Goal: Information Seeking & Learning: Learn about a topic

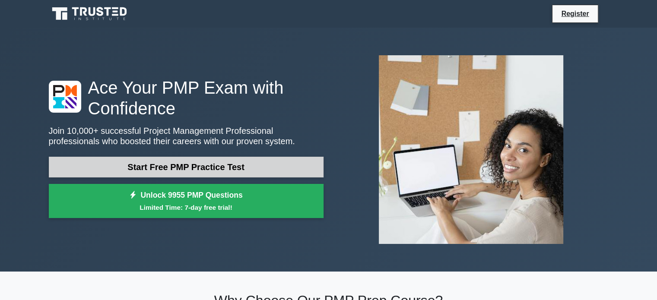
click at [221, 170] on link "Start Free PMP Practice Test" at bounding box center [186, 167] width 275 height 21
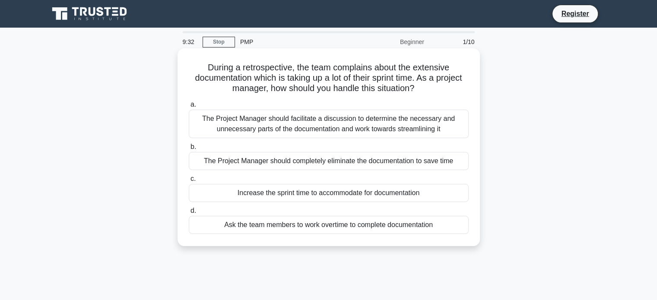
click at [414, 126] on div "The Project Manager should facilitate a discussion to determine the necessary a…" at bounding box center [329, 124] width 280 height 29
click at [189, 108] on input "a. The Project Manager should facilitate a discussion to determine the necessar…" at bounding box center [189, 105] width 0 height 6
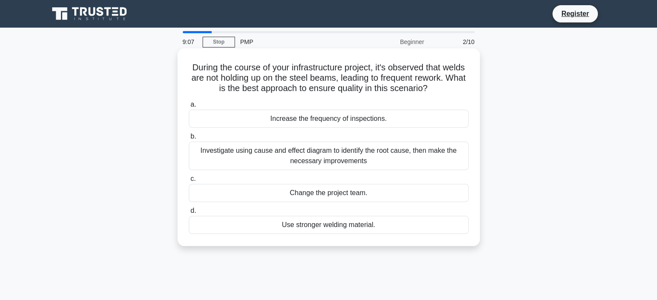
click at [323, 153] on div "Investigate using cause and effect diagram to identify the root cause, then mak…" at bounding box center [329, 156] width 280 height 29
click at [189, 140] on input "b. Investigate using cause and effect diagram to identify the root cause, then …" at bounding box center [189, 137] width 0 height 6
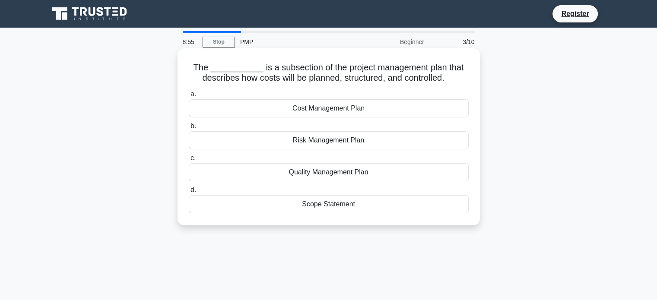
click at [371, 105] on div "Cost Management Plan" at bounding box center [329, 108] width 280 height 18
click at [189, 97] on input "a. Cost Management Plan" at bounding box center [189, 95] width 0 height 6
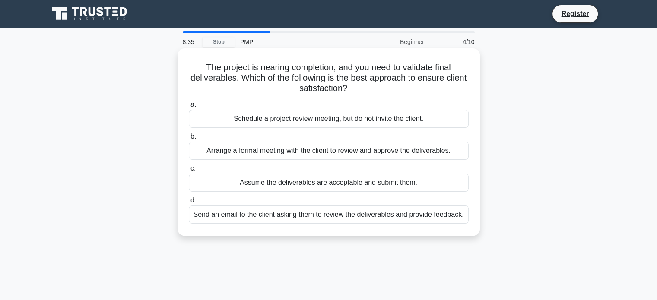
click at [394, 151] on div "Arrange a formal meeting with the client to review and approve the deliverables." at bounding box center [329, 151] width 280 height 18
click at [189, 140] on input "b. Arrange a formal meeting with the client to review and approve the deliverab…" at bounding box center [189, 137] width 0 height 6
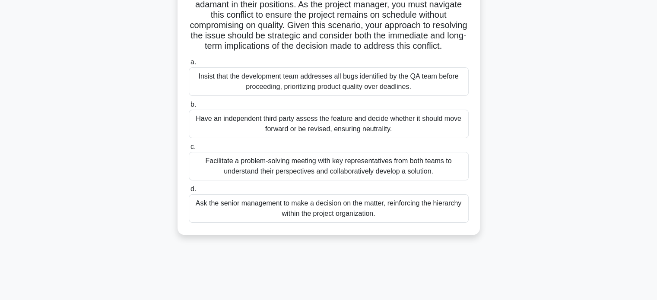
scroll to position [130, 0]
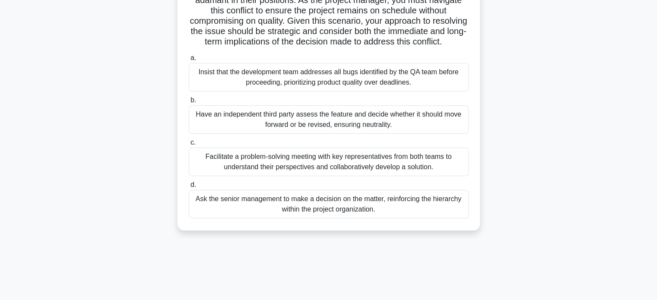
click at [308, 174] on div "Facilitate a problem-solving meeting with key representatives from both teams t…" at bounding box center [329, 162] width 280 height 29
click at [189, 146] on input "c. Facilitate a problem-solving meeting with key representatives from both team…" at bounding box center [189, 143] width 0 height 6
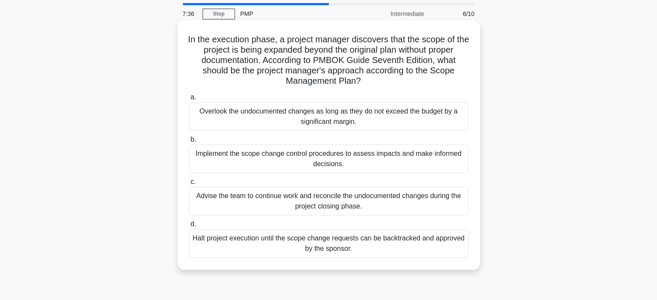
scroll to position [43, 0]
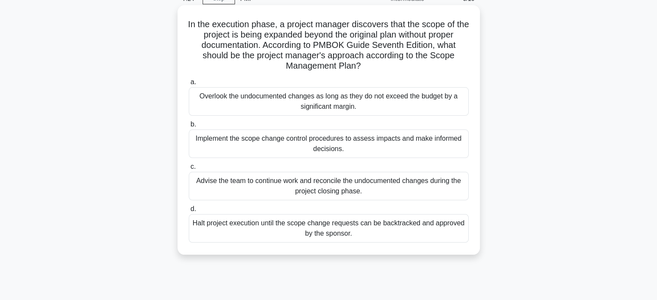
click at [424, 228] on div "Halt project execution until the scope change requests can be backtracked and a…" at bounding box center [329, 228] width 280 height 29
click at [189, 212] on input "d. Halt project execution until the scope change requests can be backtracked an…" at bounding box center [189, 210] width 0 height 6
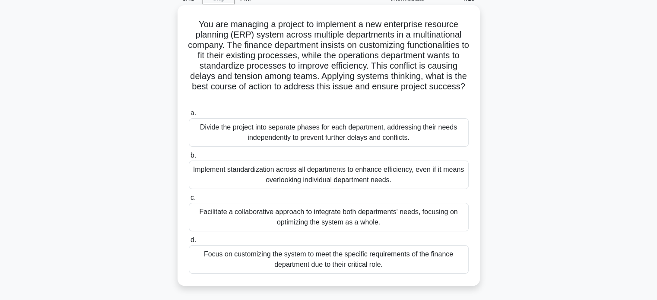
click at [371, 216] on div "Facilitate a collaborative approach to integrate both departments' needs, focus…" at bounding box center [329, 217] width 280 height 29
click at [189, 201] on input "c. Facilitate a collaborative approach to integrate both departments' needs, fo…" at bounding box center [189, 198] width 0 height 6
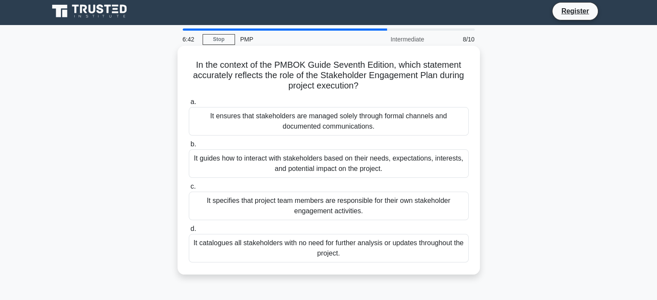
scroll to position [0, 0]
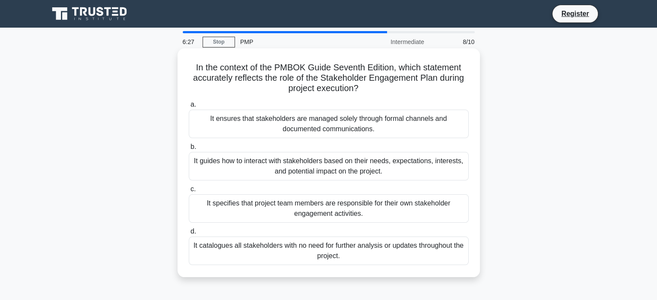
click at [398, 169] on div "It guides how to interact with stakeholders based on their needs, expectations,…" at bounding box center [329, 166] width 280 height 29
click at [189, 150] on input "b. It guides how to interact with stakeholders based on their needs, expectatio…" at bounding box center [189, 147] width 0 height 6
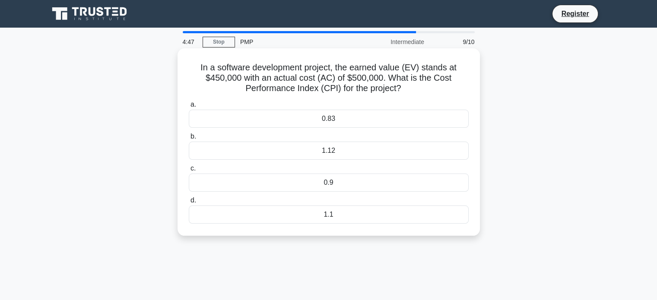
click at [377, 148] on div "1.12" at bounding box center [329, 151] width 280 height 18
click at [189, 140] on input "b. 1.12" at bounding box center [189, 137] width 0 height 6
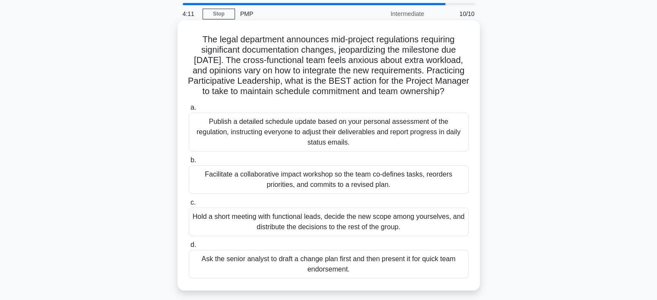
scroll to position [43, 0]
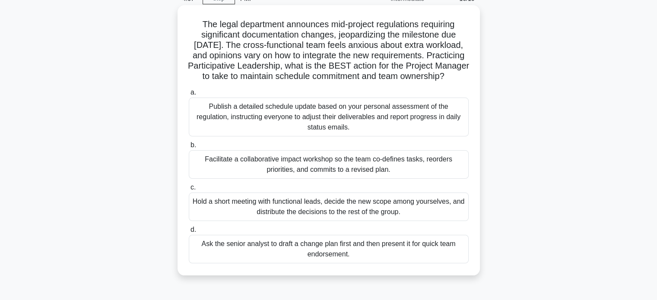
click at [346, 214] on div "Hold a short meeting with functional leads, decide the new scope among yourselv…" at bounding box center [329, 207] width 280 height 29
click at [189, 191] on input "c. Hold a short meeting with functional leads, decide the new scope among yours…" at bounding box center [189, 188] width 0 height 6
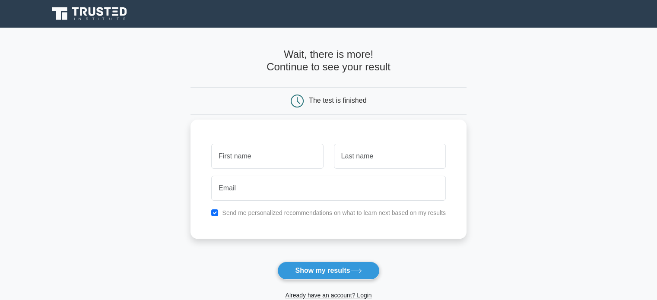
click at [277, 155] on input "text" at bounding box center [267, 156] width 112 height 25
type input "RICHARD"
click at [360, 164] on input "text" at bounding box center [390, 156] width 112 height 25
type input "Bensing"
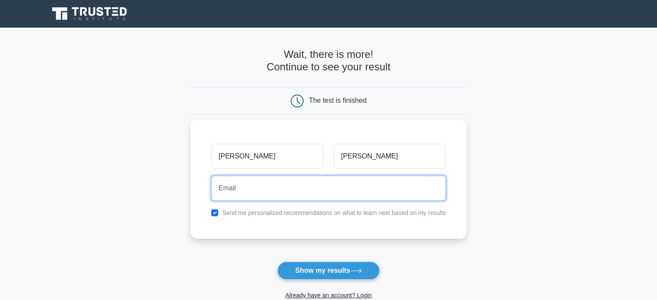
click at [280, 186] on input "email" at bounding box center [328, 188] width 235 height 25
type input "[EMAIL_ADDRESS][DOMAIN_NAME]"
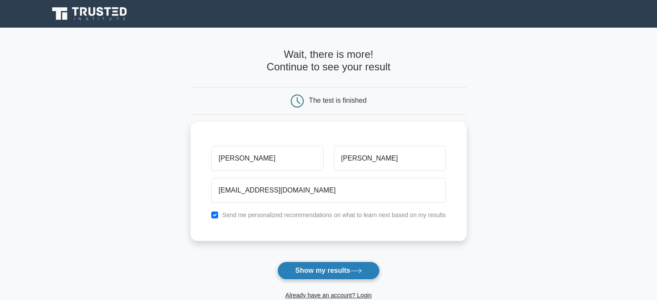
click at [318, 269] on button "Show my results" at bounding box center [328, 271] width 102 height 18
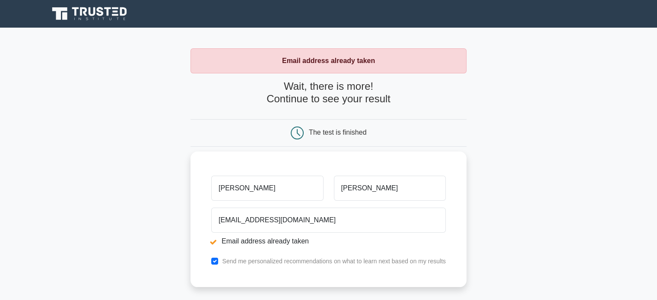
drag, startPoint x: 273, startPoint y: 188, endPoint x: 215, endPoint y: 186, distance: 57.5
click at [215, 186] on input "[PERSON_NAME]" at bounding box center [267, 188] width 112 height 25
type input "Richard"
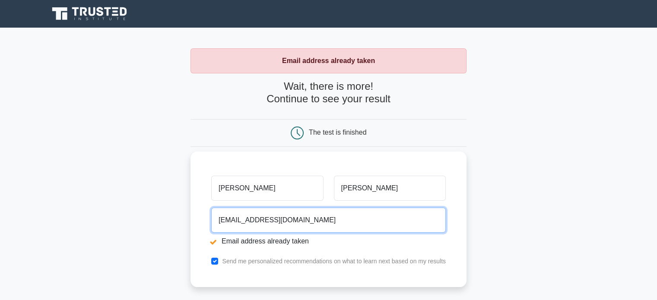
click at [313, 223] on input "[EMAIL_ADDRESS][DOMAIN_NAME]" at bounding box center [328, 220] width 235 height 25
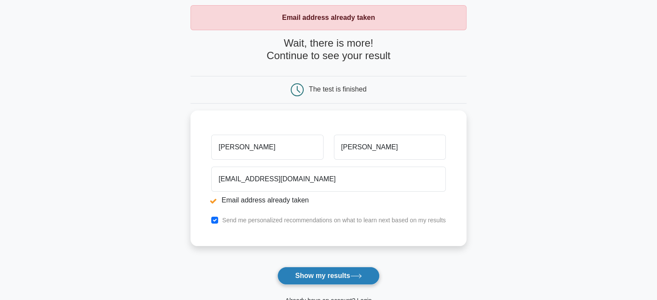
click at [317, 272] on button "Show my results" at bounding box center [328, 276] width 102 height 18
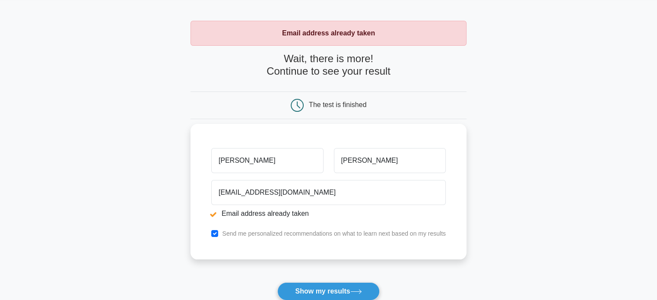
scroll to position [43, 0]
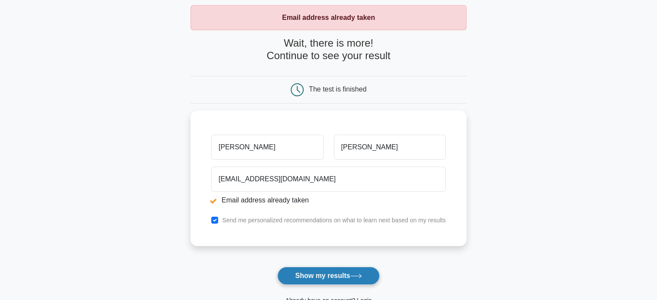
click at [315, 275] on button "Show my results" at bounding box center [328, 276] width 102 height 18
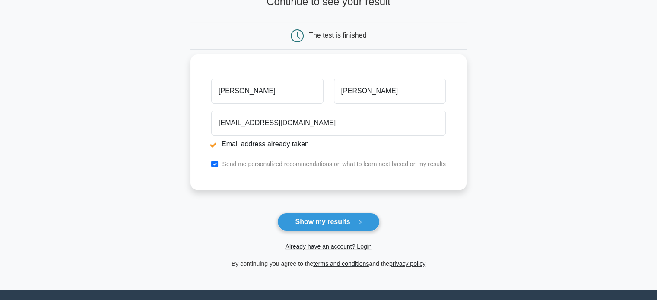
scroll to position [43, 0]
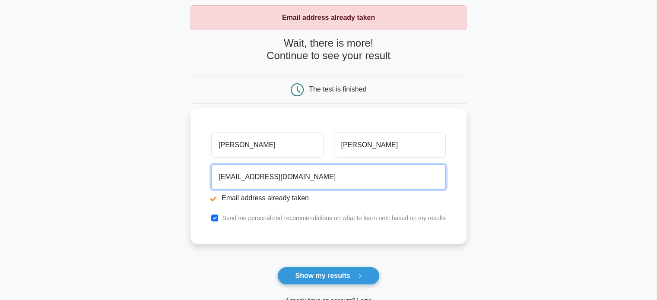
drag, startPoint x: 301, startPoint y: 178, endPoint x: 202, endPoint y: 168, distance: 99.5
click at [202, 168] on div "Richard Bensing rrbensing2009@gmail.com Email address already taken Send me per…" at bounding box center [329, 176] width 276 height 136
type input "richard.bensing@Action-is.com"
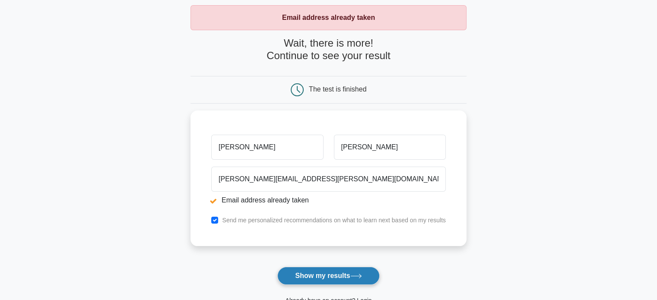
click at [316, 276] on button "Show my results" at bounding box center [328, 276] width 102 height 18
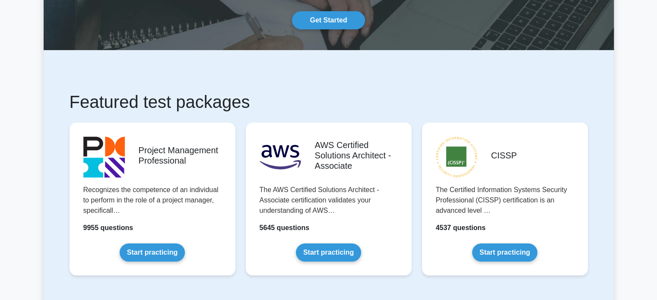
scroll to position [86, 0]
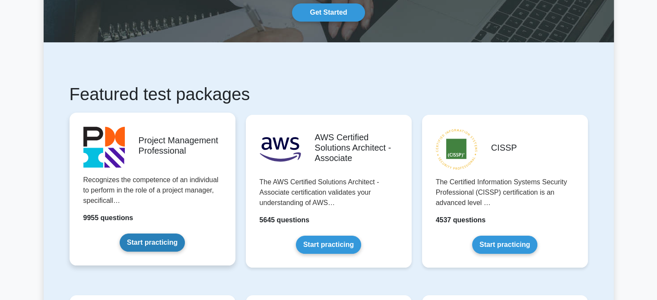
click at [169, 241] on link "Start practicing" at bounding box center [152, 243] width 65 height 18
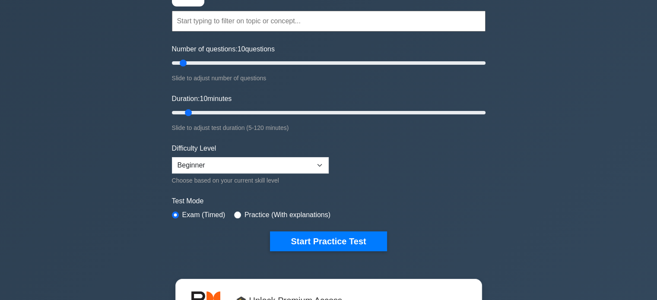
scroll to position [86, 0]
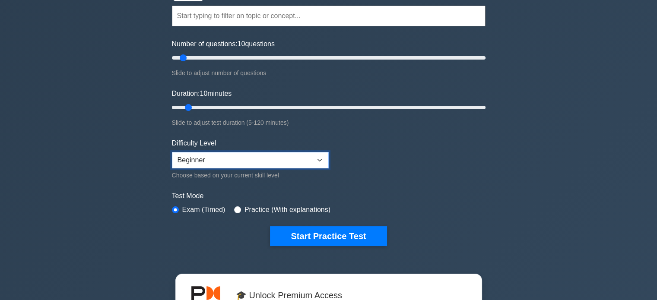
click at [303, 158] on select "Beginner Intermediate Expert" at bounding box center [250, 160] width 157 height 16
select select "expert"
click at [172, 152] on select "Beginner Intermediate Expert" at bounding box center [250, 160] width 157 height 16
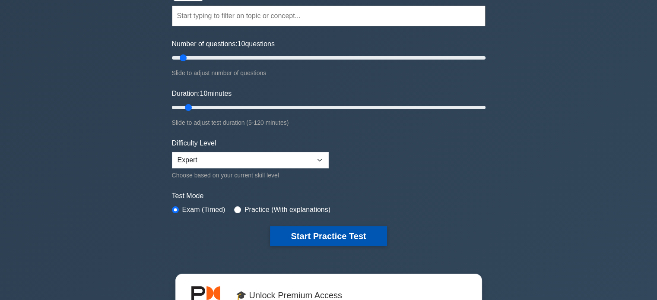
click at [329, 233] on button "Start Practice Test" at bounding box center [328, 236] width 117 height 20
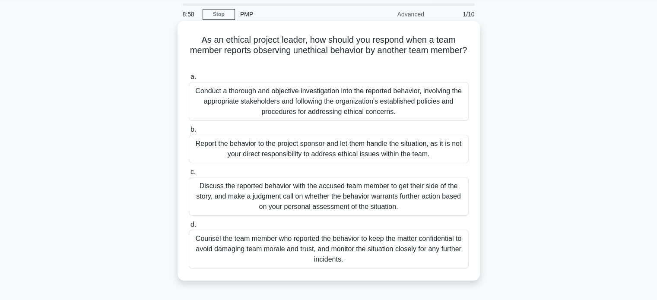
scroll to position [43, 0]
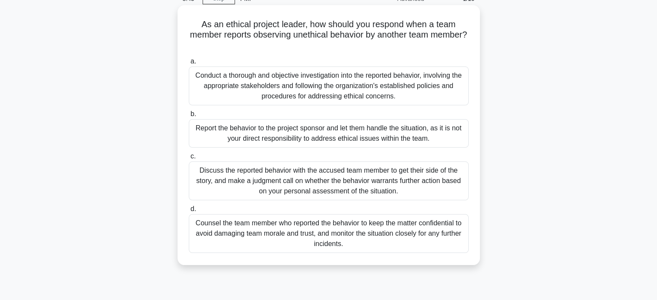
click at [335, 86] on div "Conduct a thorough and objective investigation into the reported behavior, invo…" at bounding box center [329, 86] width 280 height 39
click at [189, 64] on input "a. Conduct a thorough and objective investigation into the reported behavior, i…" at bounding box center [189, 62] width 0 height 6
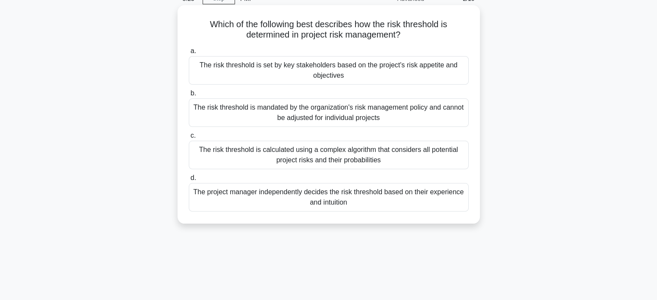
click at [364, 148] on div "The risk threshold is calculated using a complex algorithm that considers all p…" at bounding box center [329, 155] width 280 height 29
click at [189, 139] on input "c. The risk threshold is calculated using a complex algorithm that considers al…" at bounding box center [189, 136] width 0 height 6
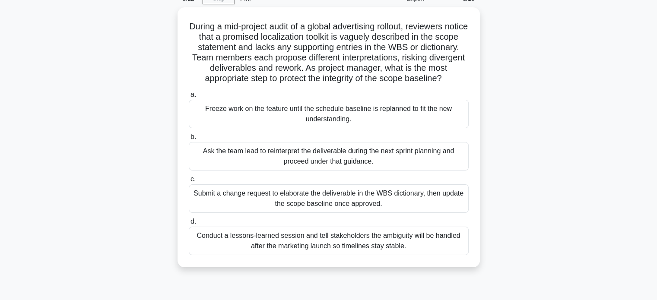
scroll to position [0, 0]
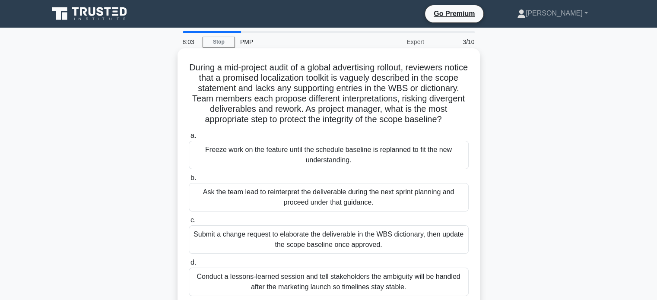
click at [265, 244] on div "Submit a change request to elaborate the deliverable in the WBS dictionary, the…" at bounding box center [329, 240] width 280 height 29
click at [189, 223] on input "c. Submit a change request to elaborate the deliverable in the WBS dictionary, …" at bounding box center [189, 221] width 0 height 6
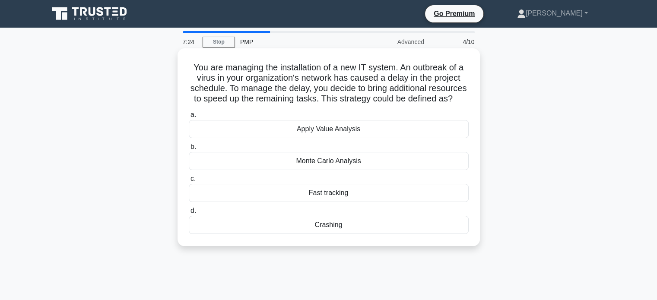
click at [342, 234] on div "Crashing" at bounding box center [329, 225] width 280 height 18
click at [189, 214] on input "d. Crashing" at bounding box center [189, 211] width 0 height 6
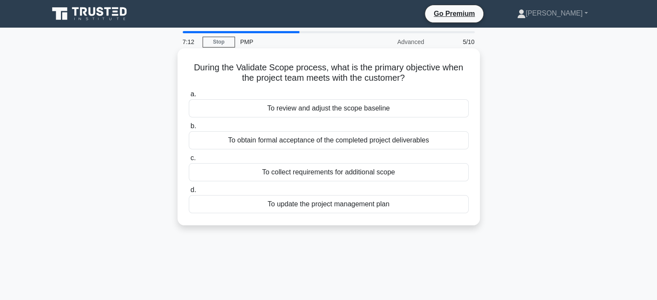
click at [322, 145] on div "To obtain formal acceptance of the completed project deliverables" at bounding box center [329, 140] width 280 height 18
click at [189, 129] on input "b. To obtain formal acceptance of the completed project deliverables" at bounding box center [189, 127] width 0 height 6
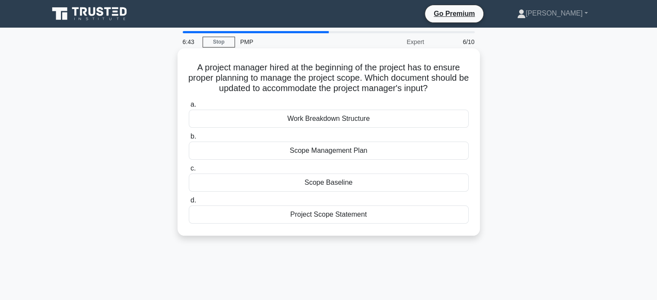
click at [335, 121] on div "Work Breakdown Structure" at bounding box center [329, 119] width 280 height 18
click at [189, 108] on input "a. Work Breakdown Structure" at bounding box center [189, 105] width 0 height 6
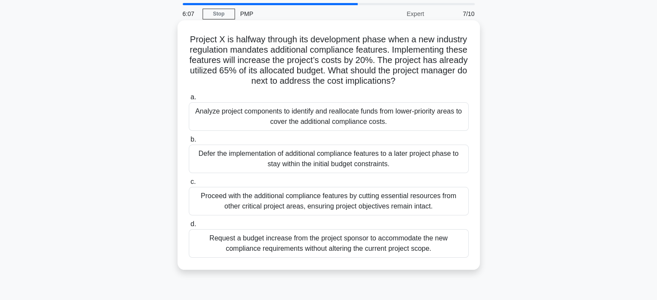
scroll to position [43, 0]
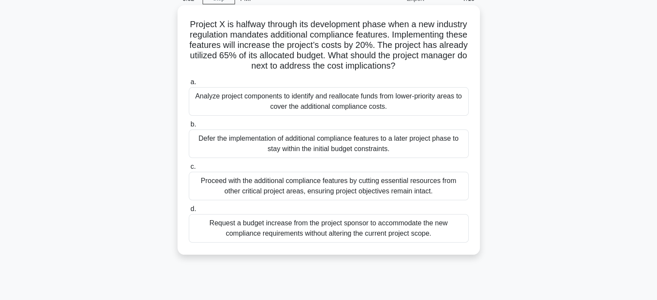
click at [384, 242] on div "Request a budget increase from the project sponsor to accommodate the new compl…" at bounding box center [329, 228] width 280 height 29
click at [189, 212] on input "d. Request a budget increase from the project sponsor to accommodate the new co…" at bounding box center [189, 210] width 0 height 6
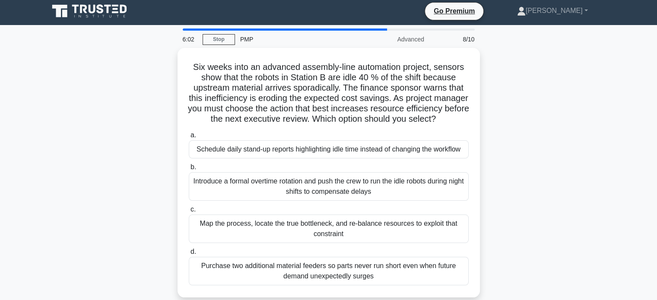
scroll to position [0, 0]
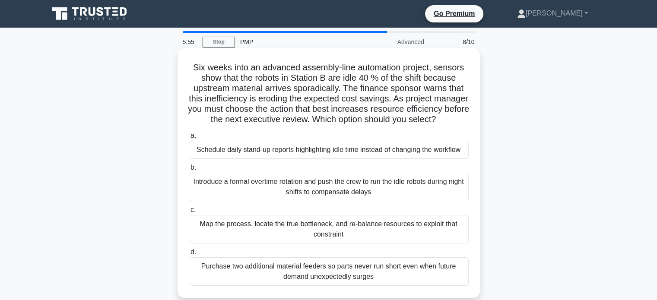
click at [312, 191] on div "Introduce a formal overtime rotation and push the crew to run the idle robots d…" at bounding box center [329, 187] width 280 height 29
click at [189, 171] on input "b. Introduce a formal overtime rotation and push the crew to run the idle robot…" at bounding box center [189, 168] width 0 height 6
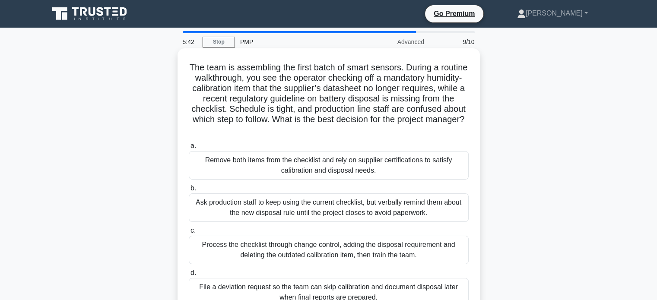
click at [298, 210] on div "Ask production staff to keep using the current checklist, but verbally remind t…" at bounding box center [329, 208] width 280 height 29
click at [189, 191] on input "b. Ask production staff to keep using the current checklist, but verbally remin…" at bounding box center [189, 189] width 0 height 6
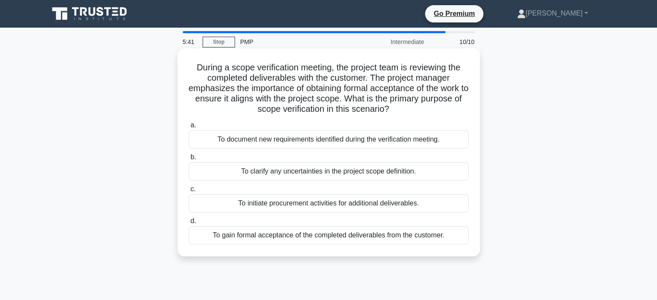
click at [287, 171] on div "To clarify any uncertainties in the project scope definition." at bounding box center [329, 172] width 280 height 18
click at [189, 160] on input "b. To clarify any uncertainties in the project scope definition." at bounding box center [189, 158] width 0 height 6
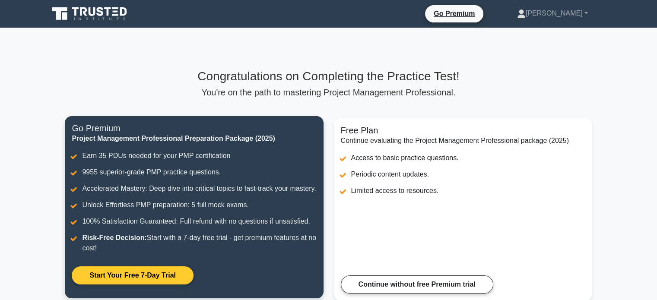
scroll to position [43, 0]
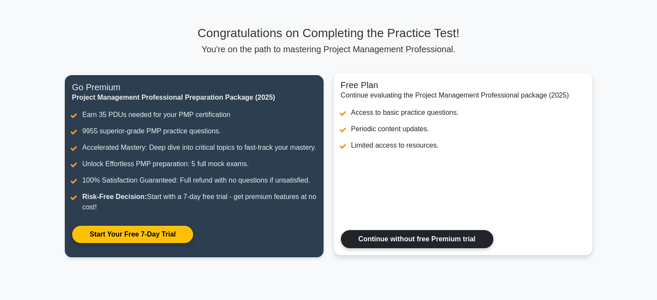
click at [449, 249] on link "Continue without free Premium trial" at bounding box center [417, 239] width 153 height 18
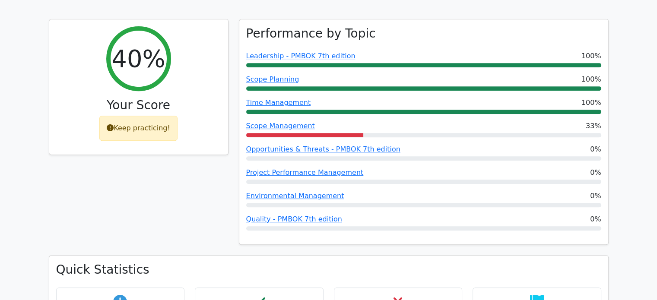
scroll to position [346, 0]
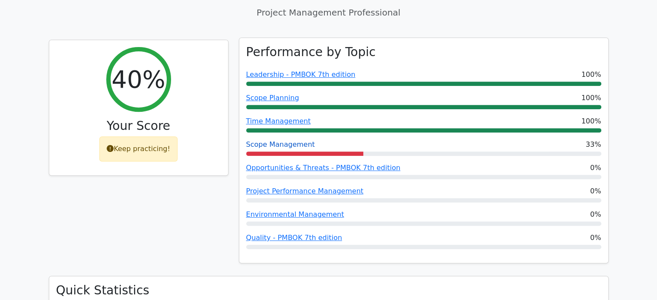
click at [273, 140] on link "Scope Management" at bounding box center [280, 144] width 69 height 8
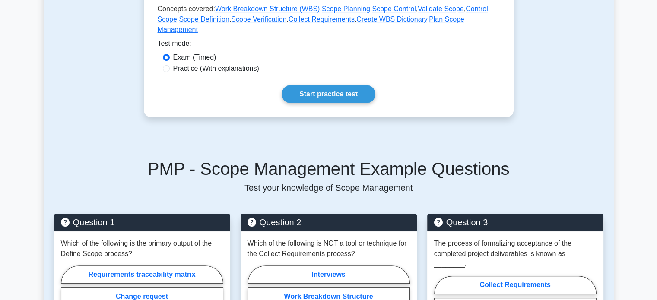
scroll to position [346, 0]
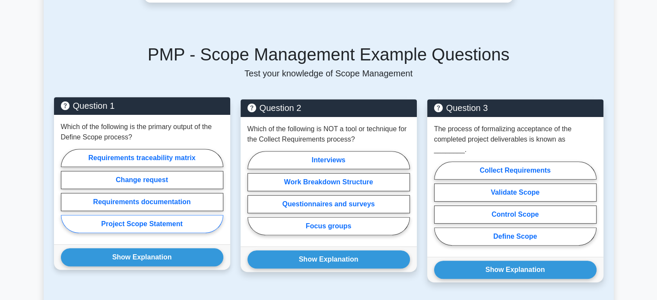
click at [148, 215] on label "Project Scope Statement" at bounding box center [142, 224] width 163 height 18
click at [67, 197] on input "Project Scope Statement" at bounding box center [64, 194] width 6 height 6
radio input "true"
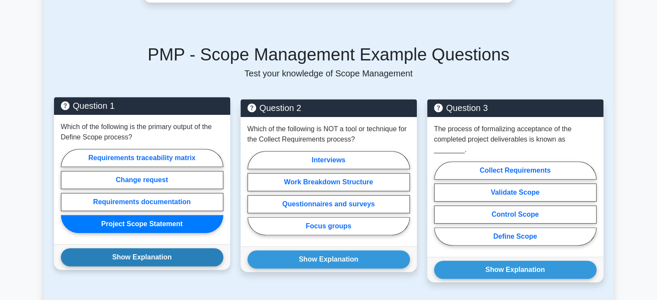
click at [146, 249] on button "Show Explanation" at bounding box center [142, 258] width 163 height 18
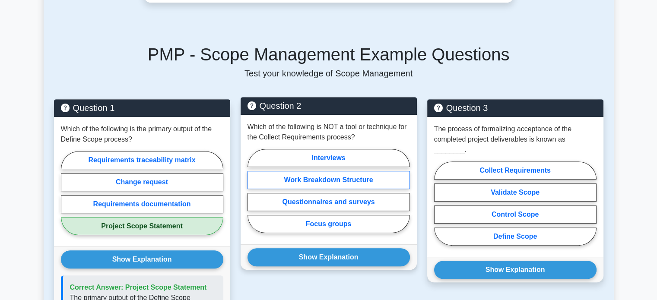
click at [349, 171] on label "Work Breakdown Structure" at bounding box center [329, 180] width 163 height 18
click at [253, 191] on input "Work Breakdown Structure" at bounding box center [251, 194] width 6 height 6
radio input "true"
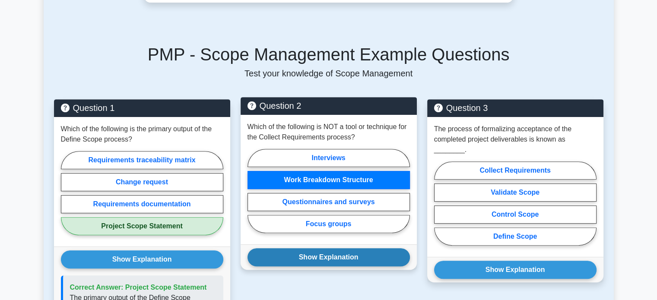
click at [335, 249] on button "Show Explanation" at bounding box center [329, 258] width 163 height 18
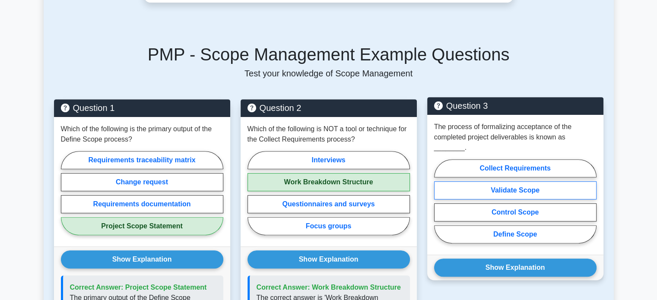
click at [511, 182] on label "Validate Scope" at bounding box center [515, 191] width 163 height 18
click at [440, 201] on input "Validate Scope" at bounding box center [437, 204] width 6 height 6
radio input "true"
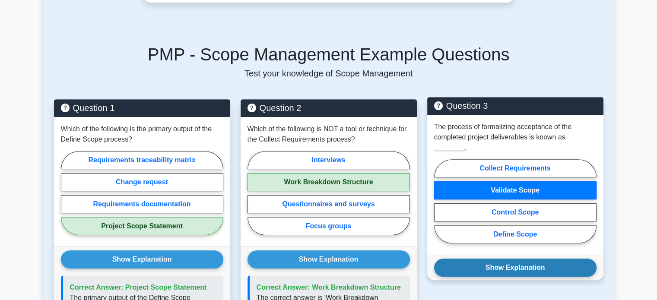
click at [504, 259] on button "Show Explanation" at bounding box center [515, 268] width 163 height 18
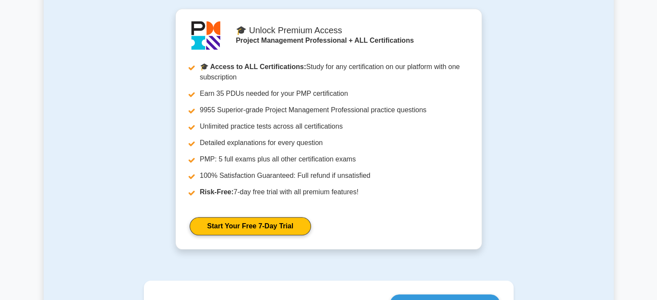
scroll to position [994, 0]
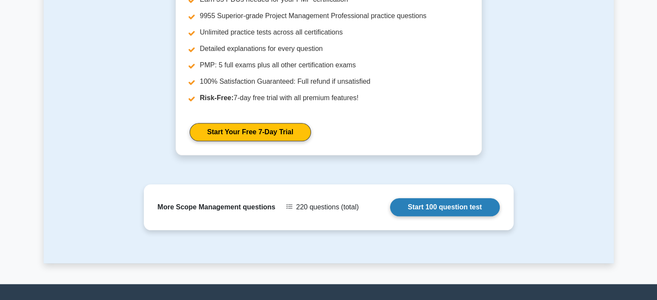
click at [466, 198] on link "Start 100 question test" at bounding box center [445, 207] width 110 height 18
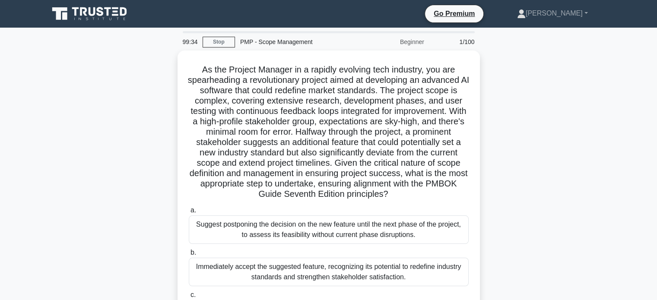
click at [532, 102] on div "As the Project Manager in a rapidly evolving tech industry, you are spearheadin…" at bounding box center [329, 222] width 570 height 343
click at [543, 110] on div "As the Project Manager in a rapidly evolving tech industry, you are spearheadin…" at bounding box center [329, 222] width 570 height 343
click at [536, 83] on div "As the Project Manager in a rapidly evolving tech industry, you are spearheadin…" at bounding box center [329, 222] width 570 height 343
click at [216, 42] on link "Stop" at bounding box center [219, 42] width 32 height 11
